Goal: Transaction & Acquisition: Book appointment/travel/reservation

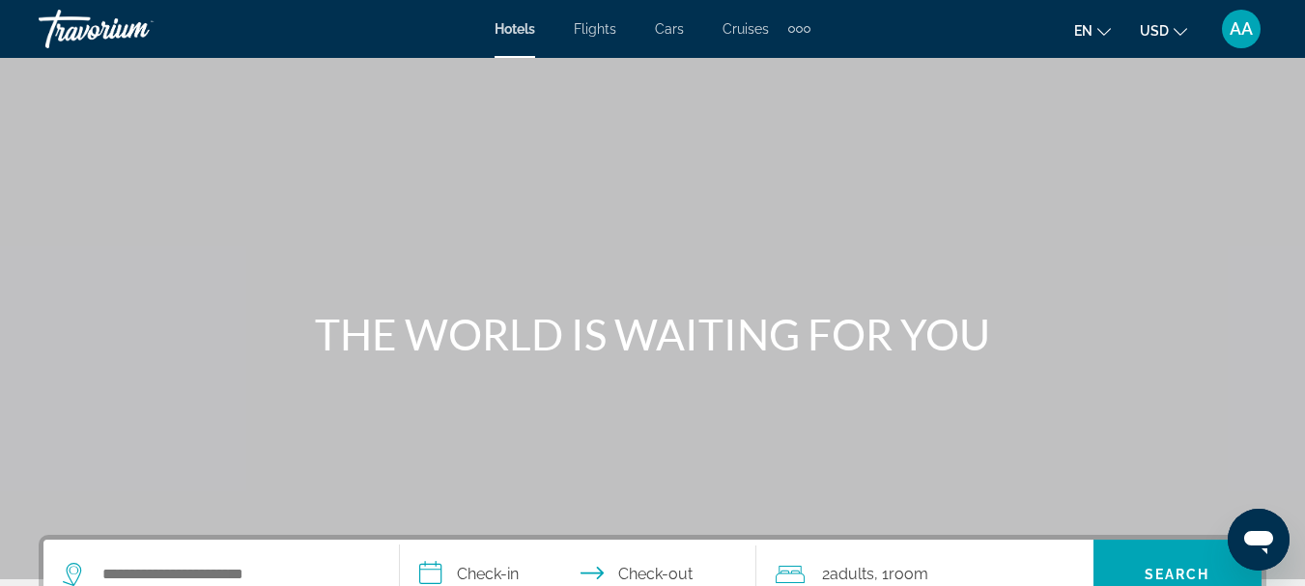
click at [591, 29] on span "Flights" at bounding box center [595, 28] width 43 height 15
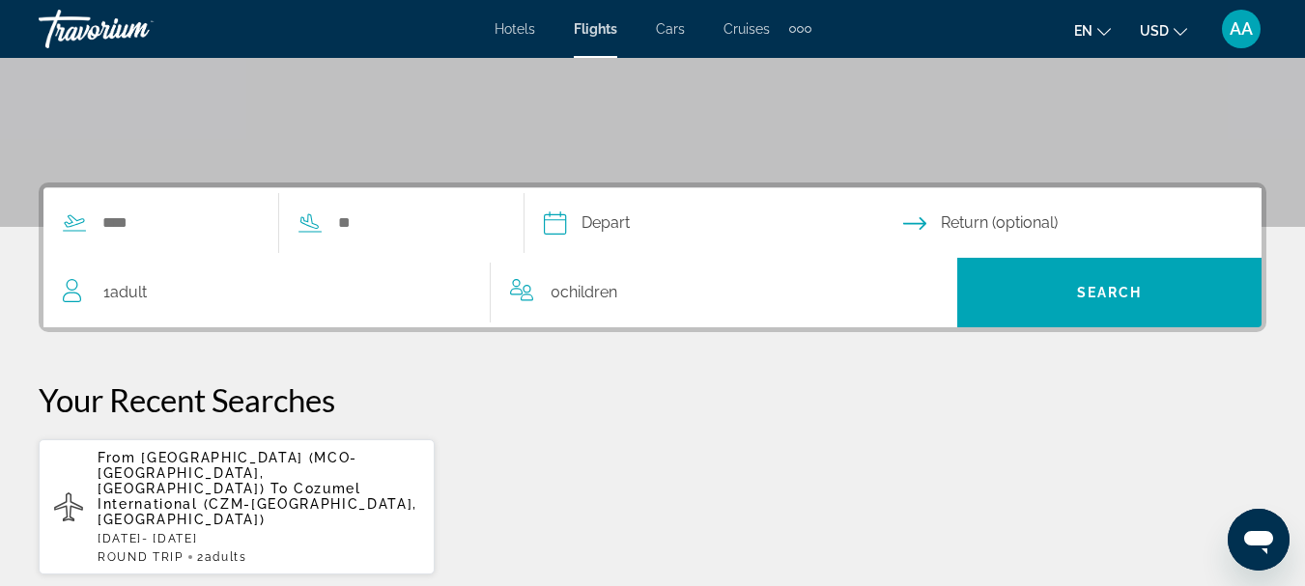
scroll to position [386, 0]
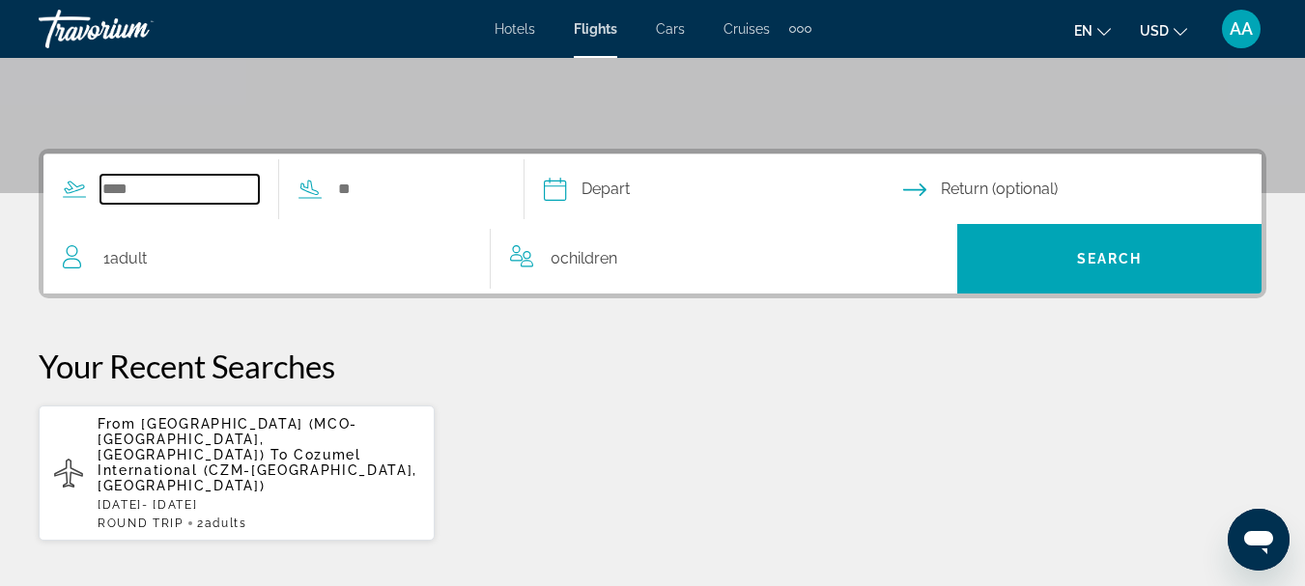
click at [106, 185] on input "Search widget" at bounding box center [179, 189] width 158 height 29
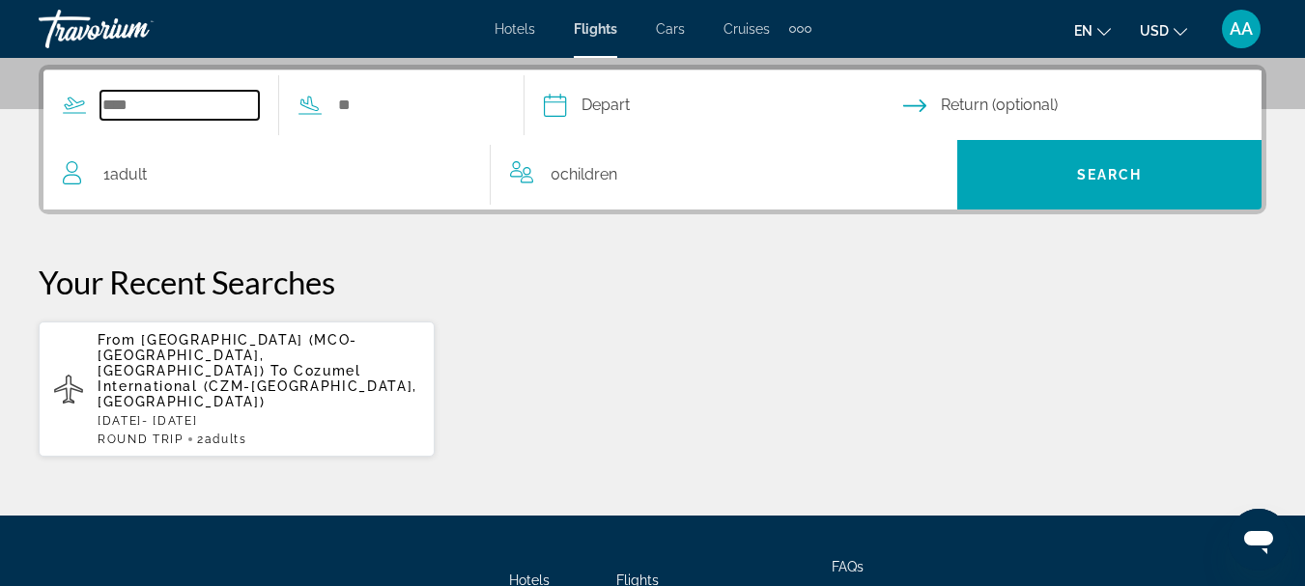
scroll to position [472, 0]
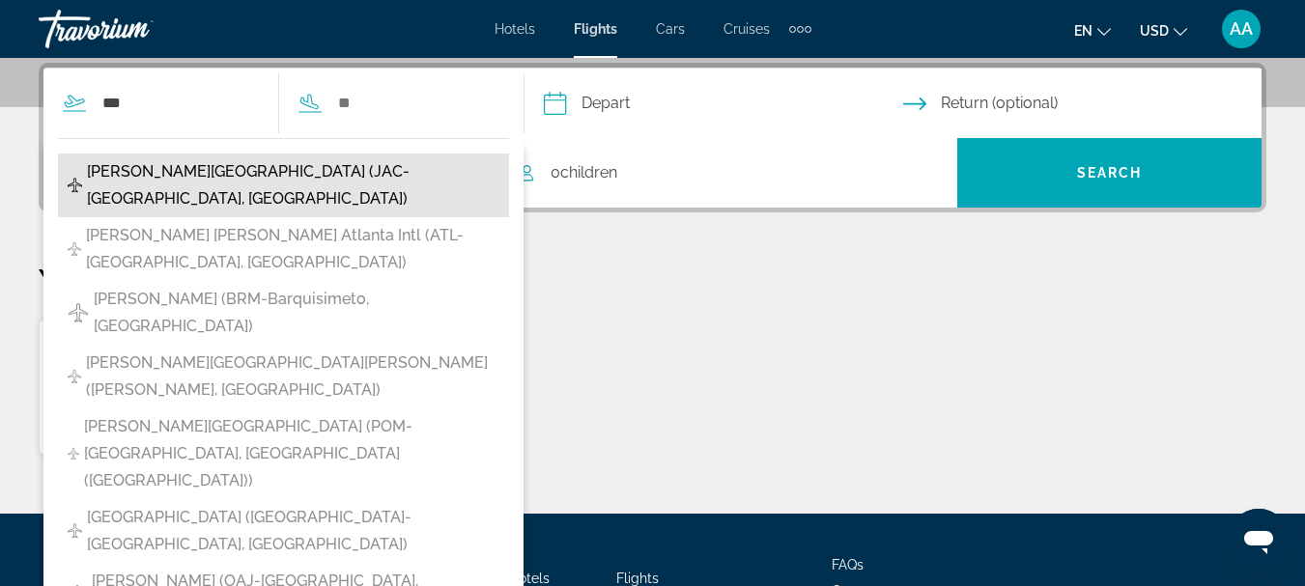
click at [176, 170] on span "[PERSON_NAME][GEOGRAPHIC_DATA] (JAC-[GEOGRAPHIC_DATA], [GEOGRAPHIC_DATA])" at bounding box center [293, 185] width 413 height 54
type input "**********"
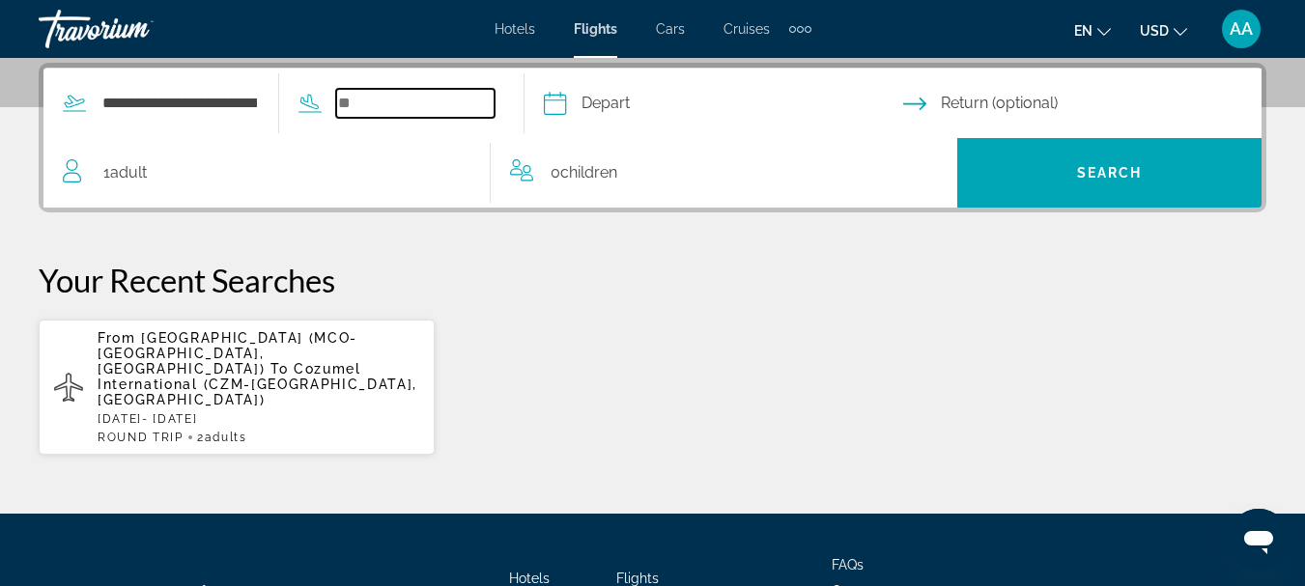
click at [385, 101] on input "Search widget" at bounding box center [415, 103] width 158 height 29
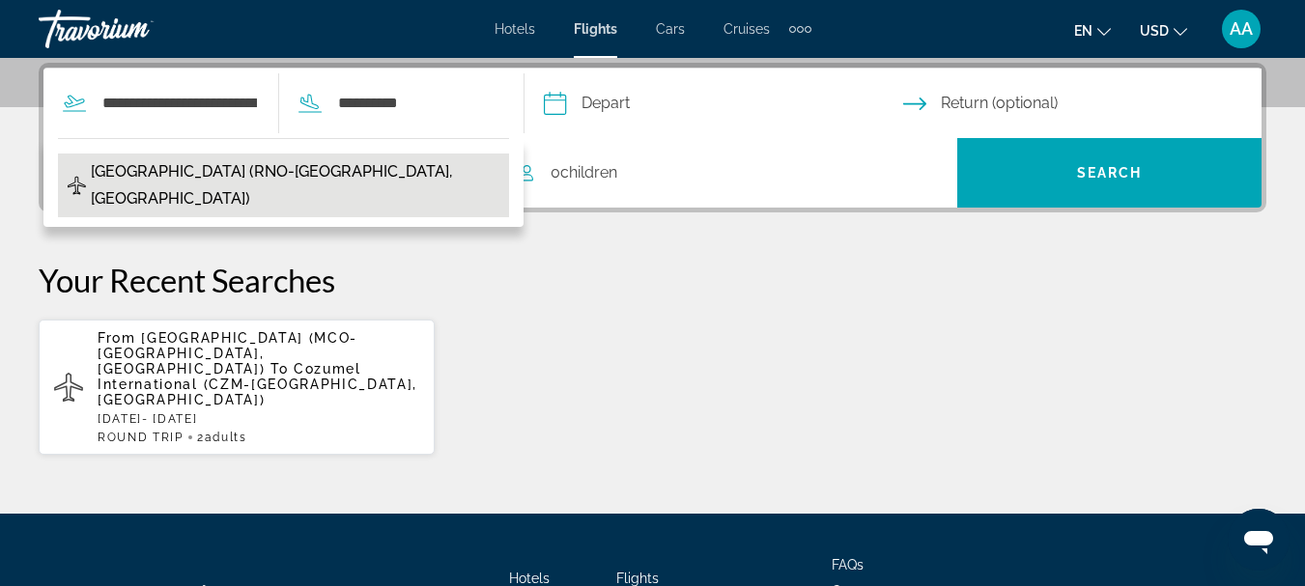
click at [198, 169] on span "[GEOGRAPHIC_DATA] (RNO-[GEOGRAPHIC_DATA], [GEOGRAPHIC_DATA])" at bounding box center [295, 185] width 409 height 54
type input "**********"
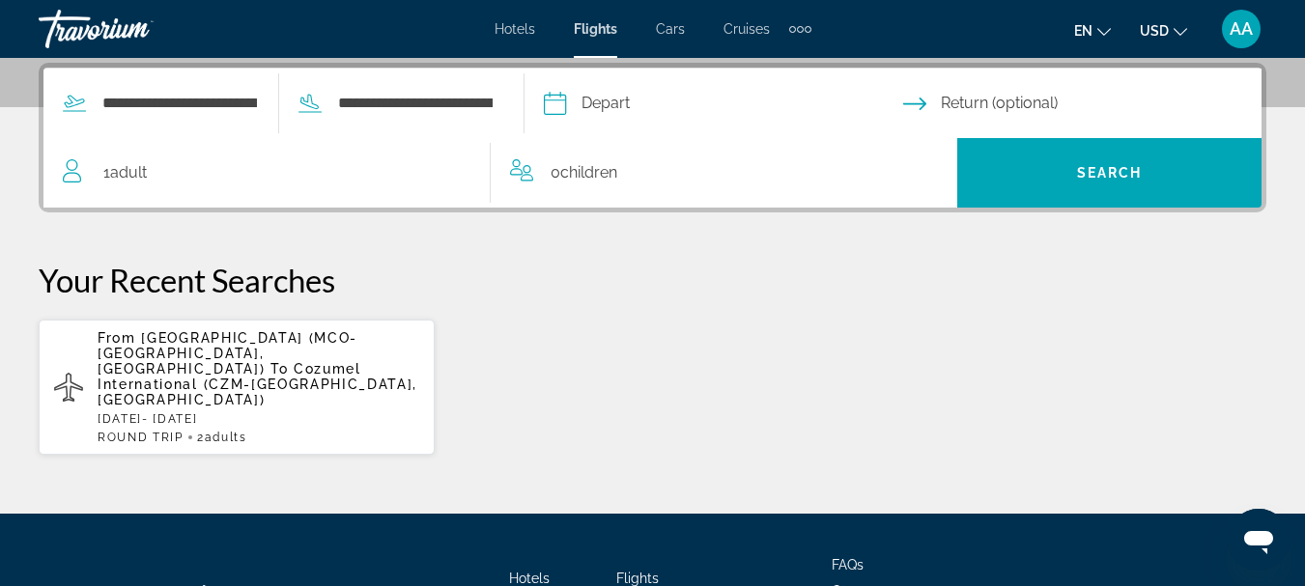
click at [129, 176] on span "Adult" at bounding box center [128, 172] width 37 height 18
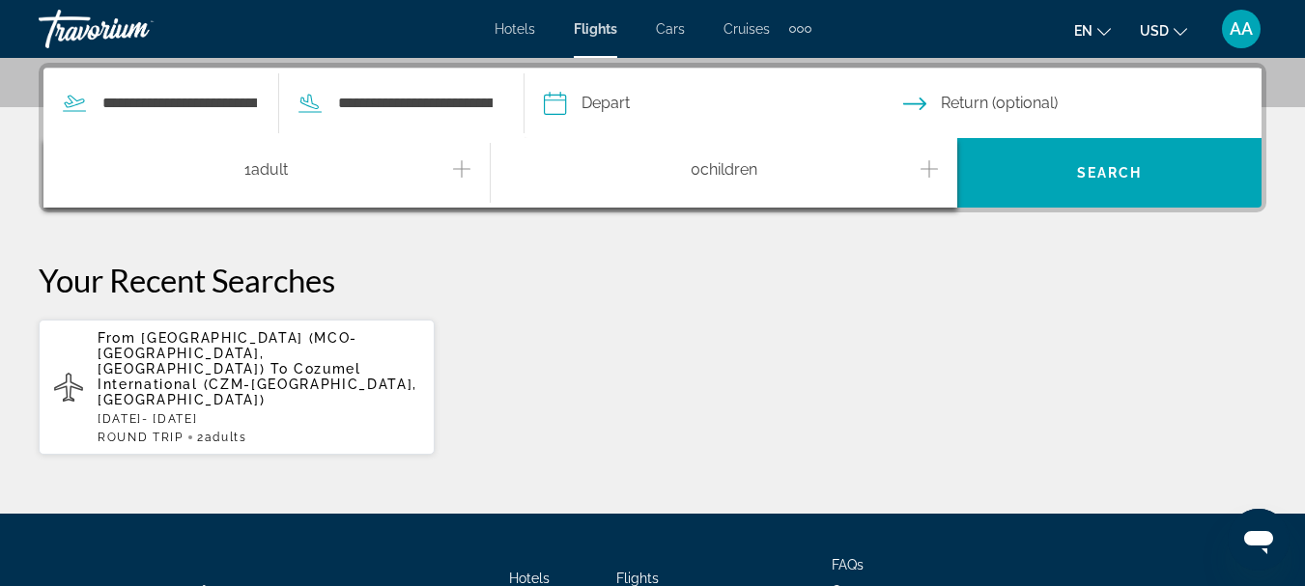
click at [459, 171] on icon "Increment adults" at bounding box center [461, 168] width 17 height 23
click at [592, 106] on input "Depart date" at bounding box center [722, 106] width 367 height 75
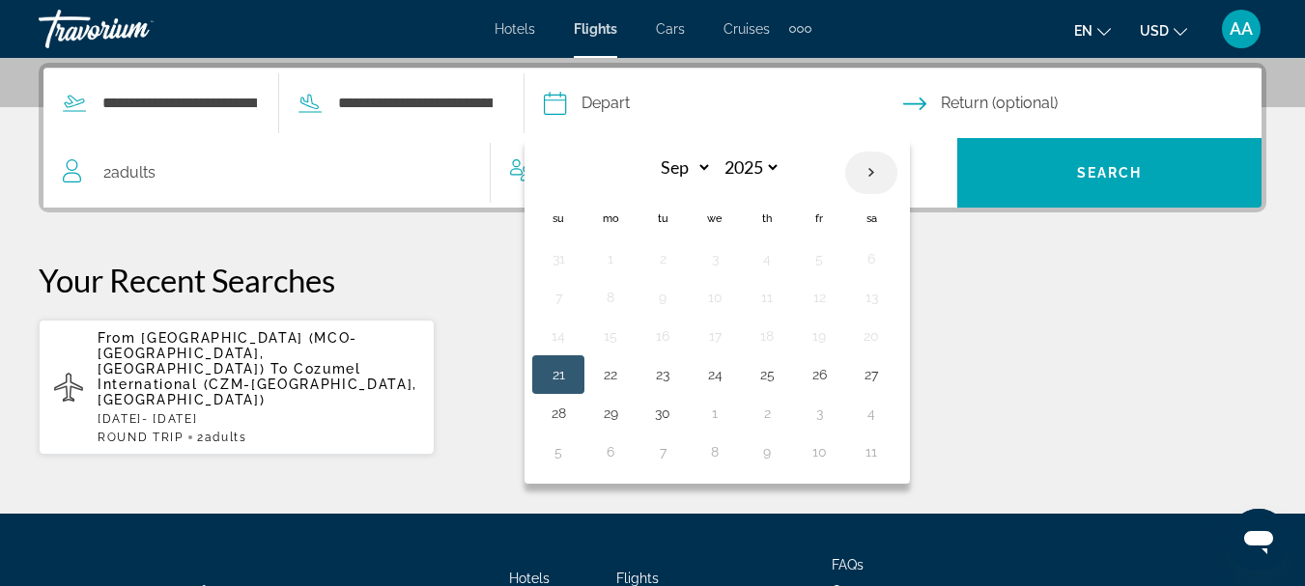
click at [898, 168] on th "Next month" at bounding box center [871, 173] width 52 height 43
select select "*"
click at [626, 415] on button "27" at bounding box center [610, 413] width 31 height 27
type input "**********"
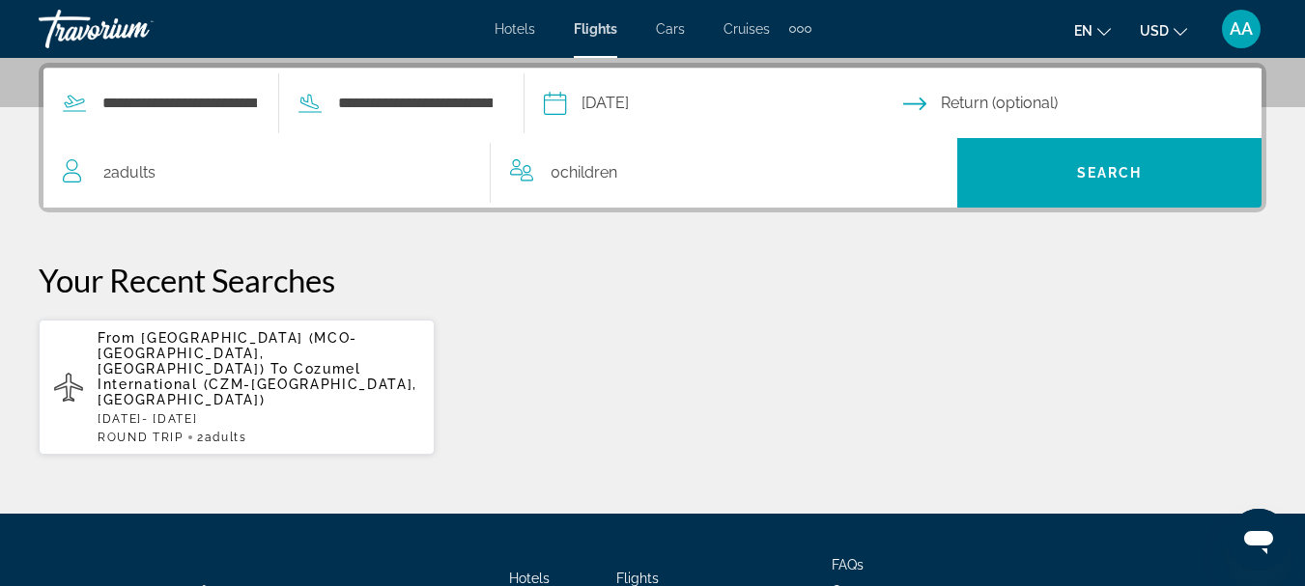
click at [967, 100] on input "Return date" at bounding box center [1086, 106] width 367 height 75
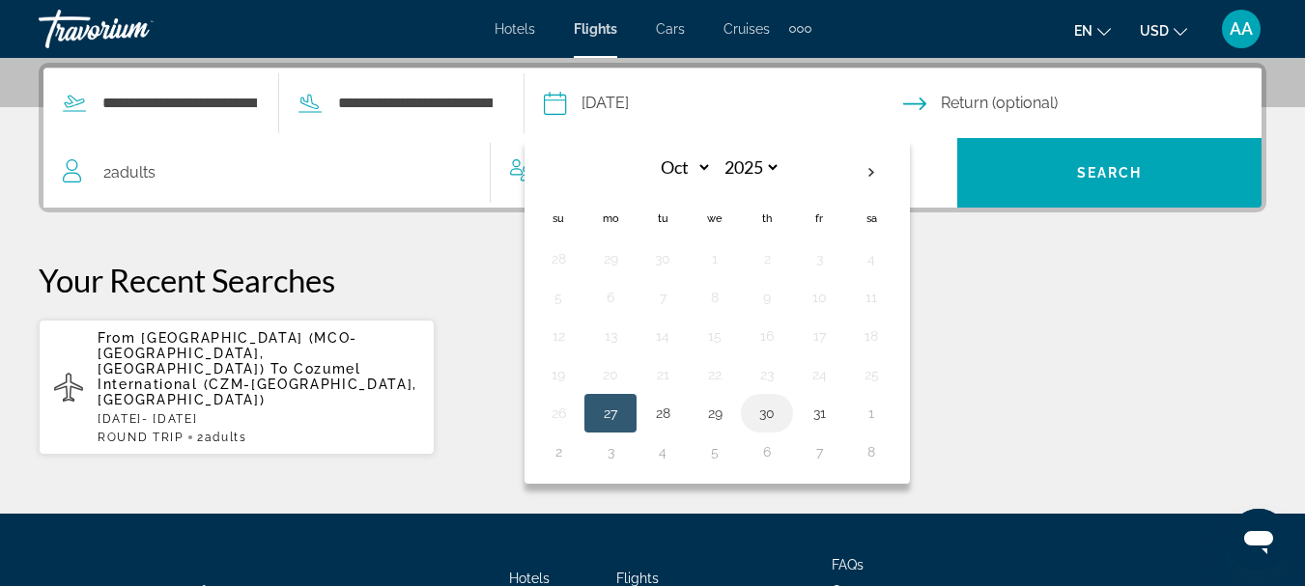
click at [783, 414] on button "30" at bounding box center [767, 413] width 31 height 27
type input "**********"
click at [798, 414] on div "From [GEOGRAPHIC_DATA] (MCO-[GEOGRAPHIC_DATA], [GEOGRAPHIC_DATA]) To Cozumel In…" at bounding box center [653, 387] width 1228 height 137
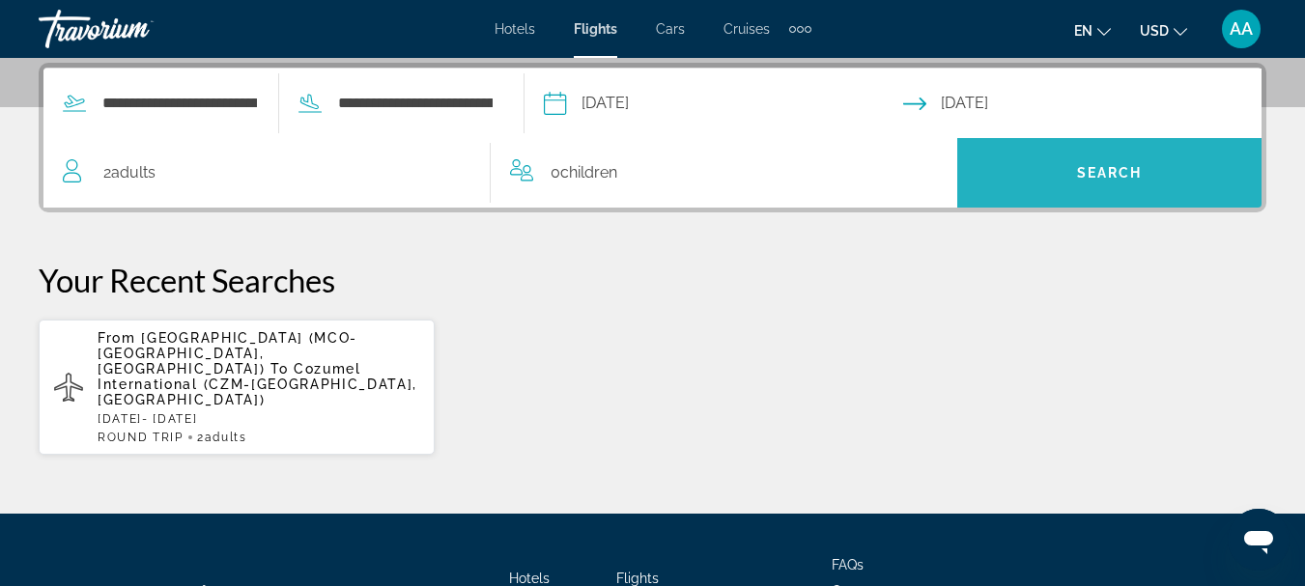
click at [1049, 174] on span "Search widget" at bounding box center [1109, 173] width 304 height 46
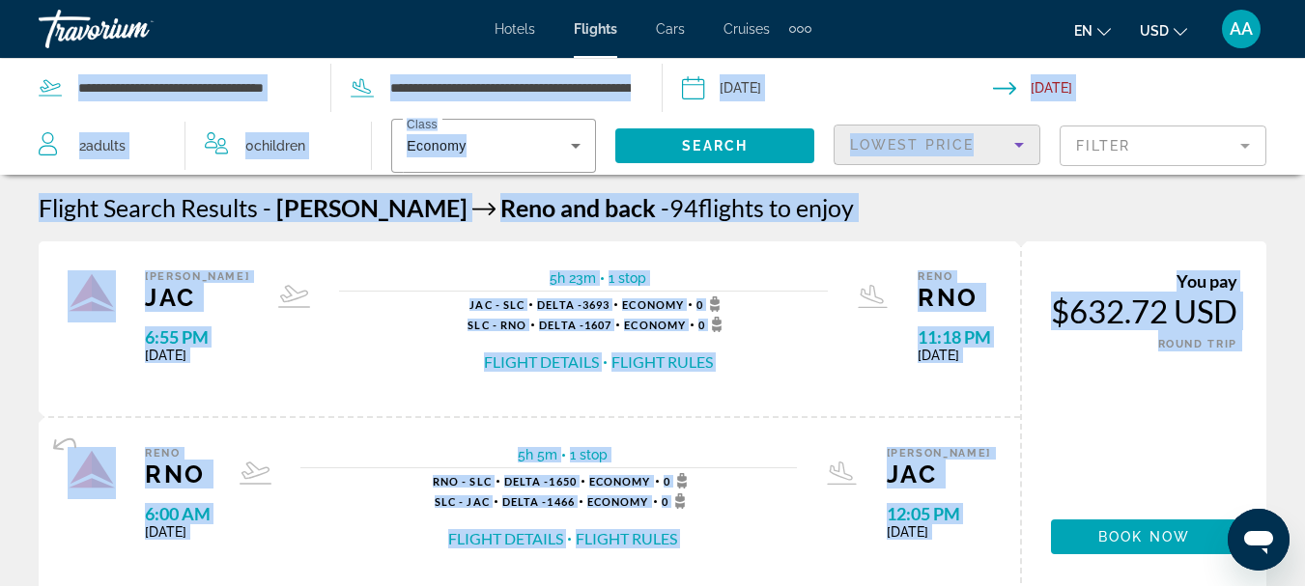
click at [1018, 145] on icon "Sort by" at bounding box center [1019, 145] width 10 height 5
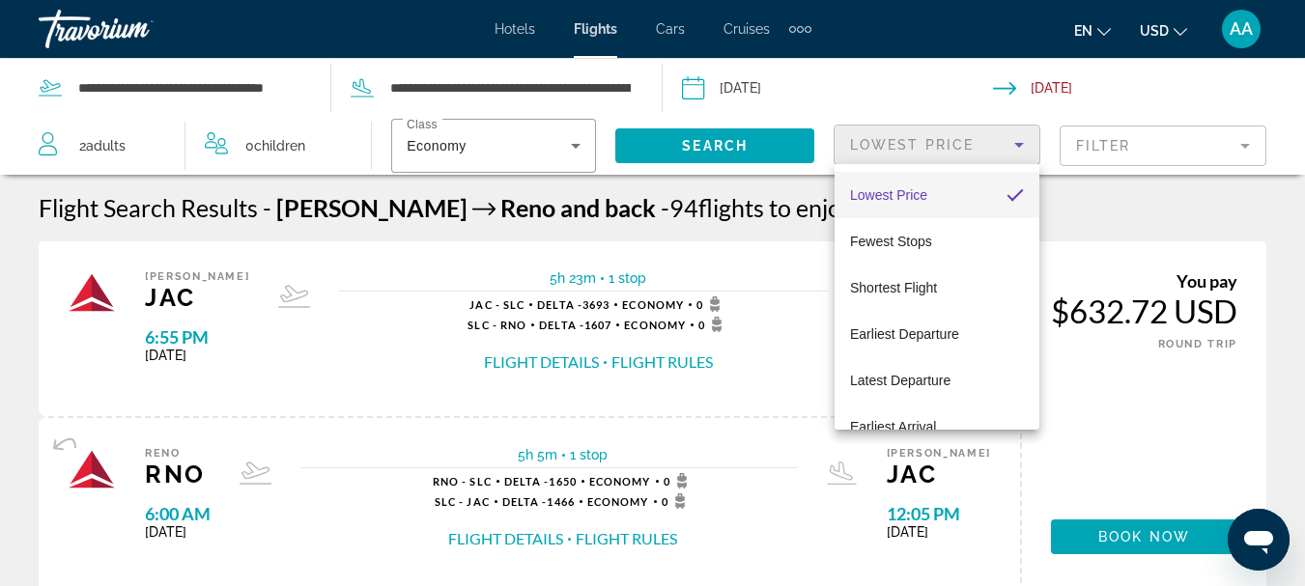
click at [1087, 210] on div at bounding box center [652, 293] width 1305 height 586
